Goal: Check status: Check status

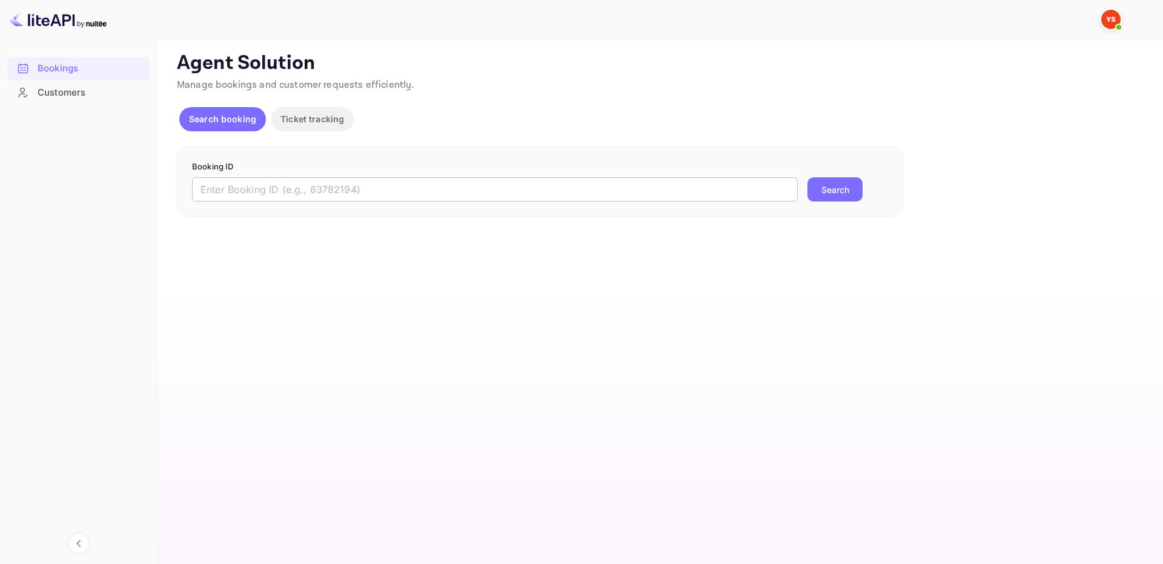
click at [583, 199] on input "text" at bounding box center [495, 189] width 606 height 24
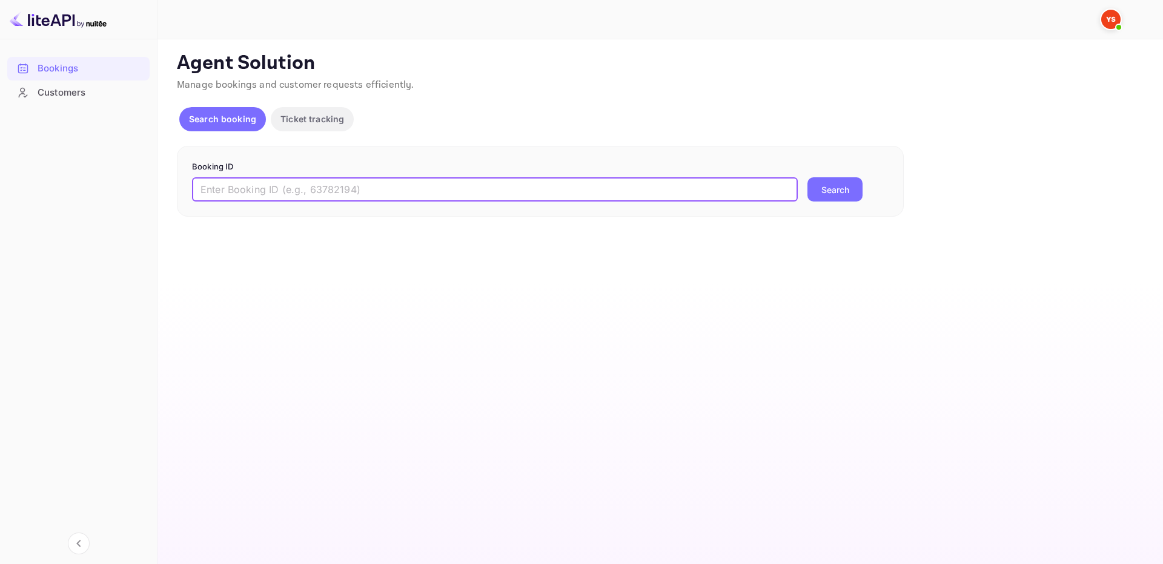
paste input "9852583"
type input "9852583"
click at [823, 192] on button "Search" at bounding box center [834, 189] width 55 height 24
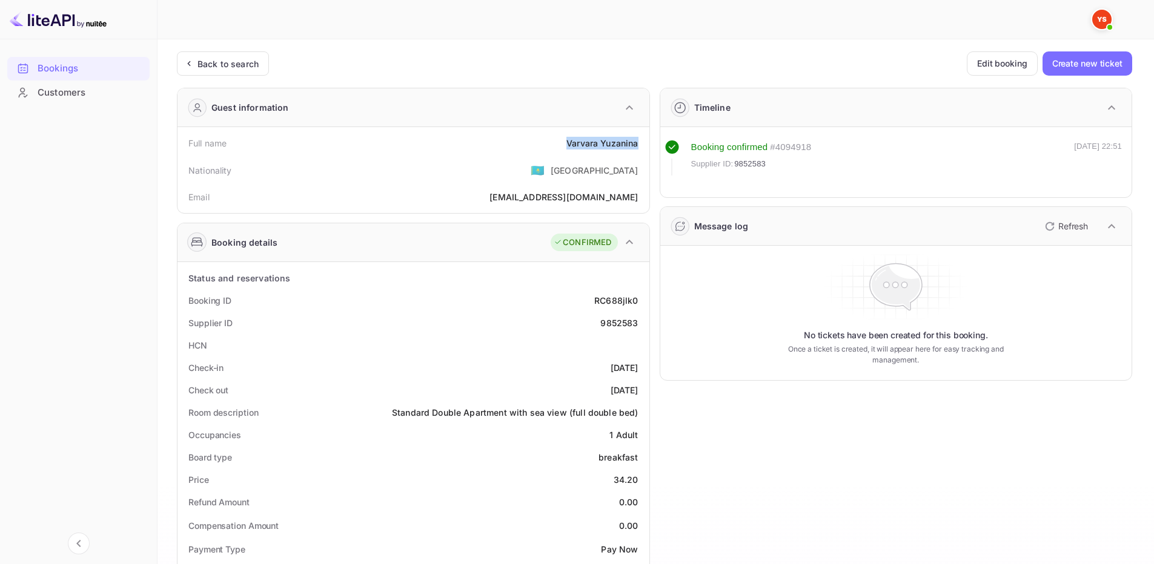
drag, startPoint x: 544, startPoint y: 150, endPoint x: 636, endPoint y: 146, distance: 92.7
click at [636, 146] on div "Full name [PERSON_NAME]" at bounding box center [413, 143] width 462 height 22
copy div "[PERSON_NAME]"
drag, startPoint x: 610, startPoint y: 481, endPoint x: 642, endPoint y: 476, distance: 32.6
click at [642, 476] on div "Price 34.20" at bounding box center [413, 480] width 462 height 22
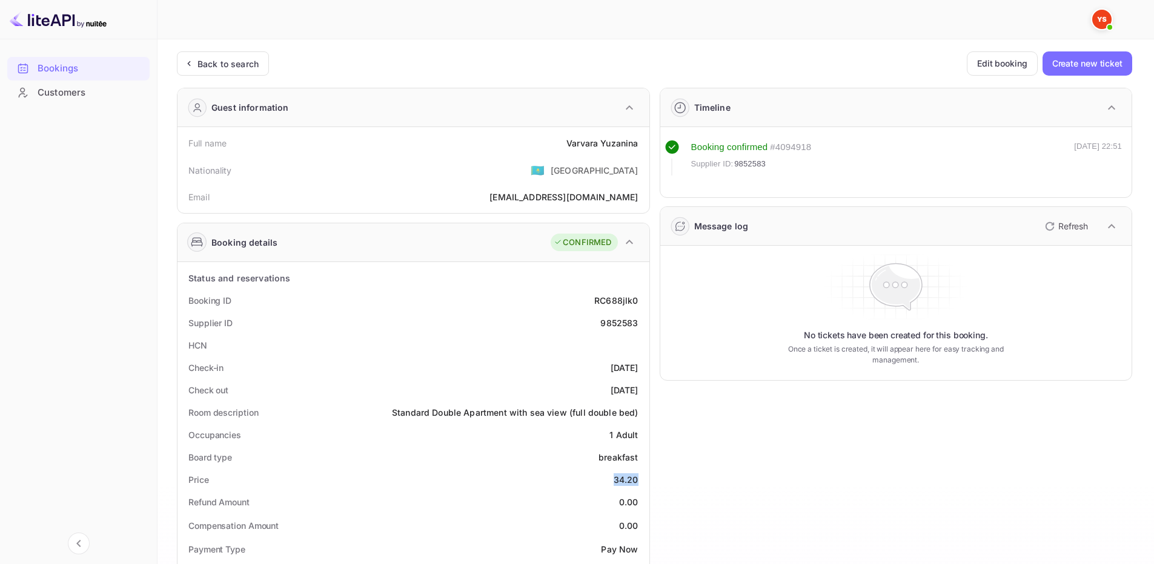
copy div "34.20"
